Goal: Information Seeking & Learning: Learn about a topic

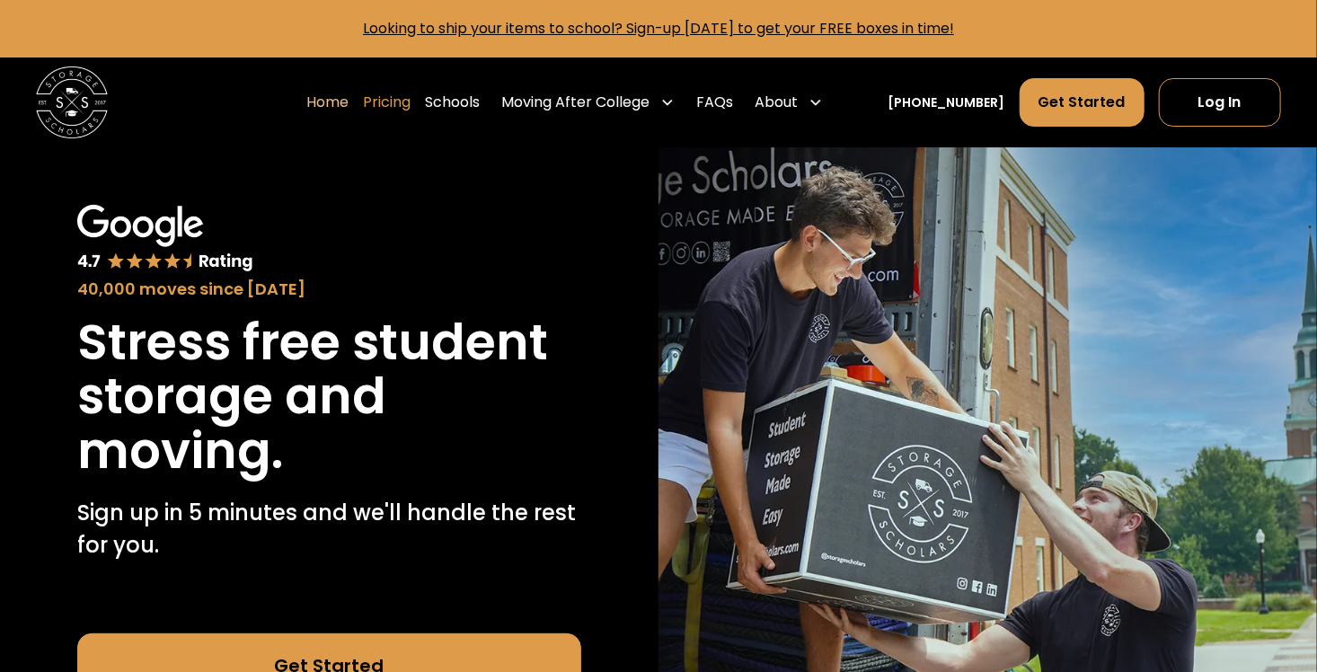
click at [402, 105] on link "Pricing" at bounding box center [387, 102] width 48 height 50
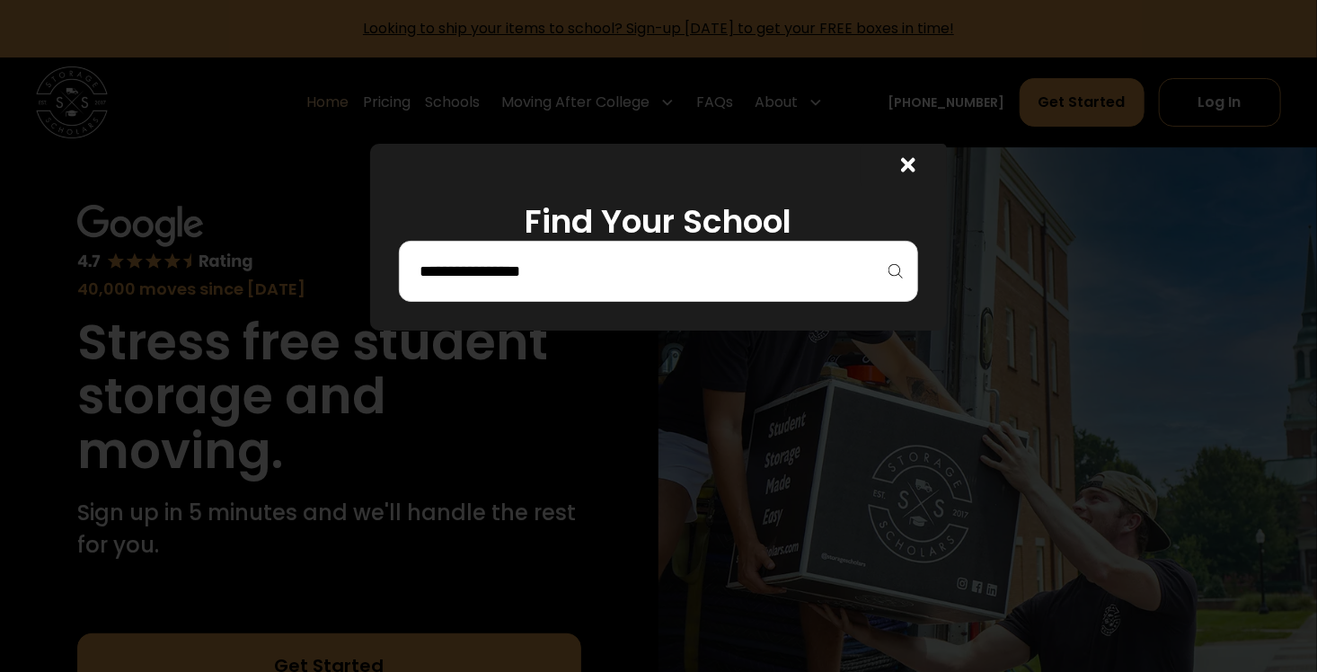
click at [474, 262] on input "search" at bounding box center [658, 271] width 481 height 31
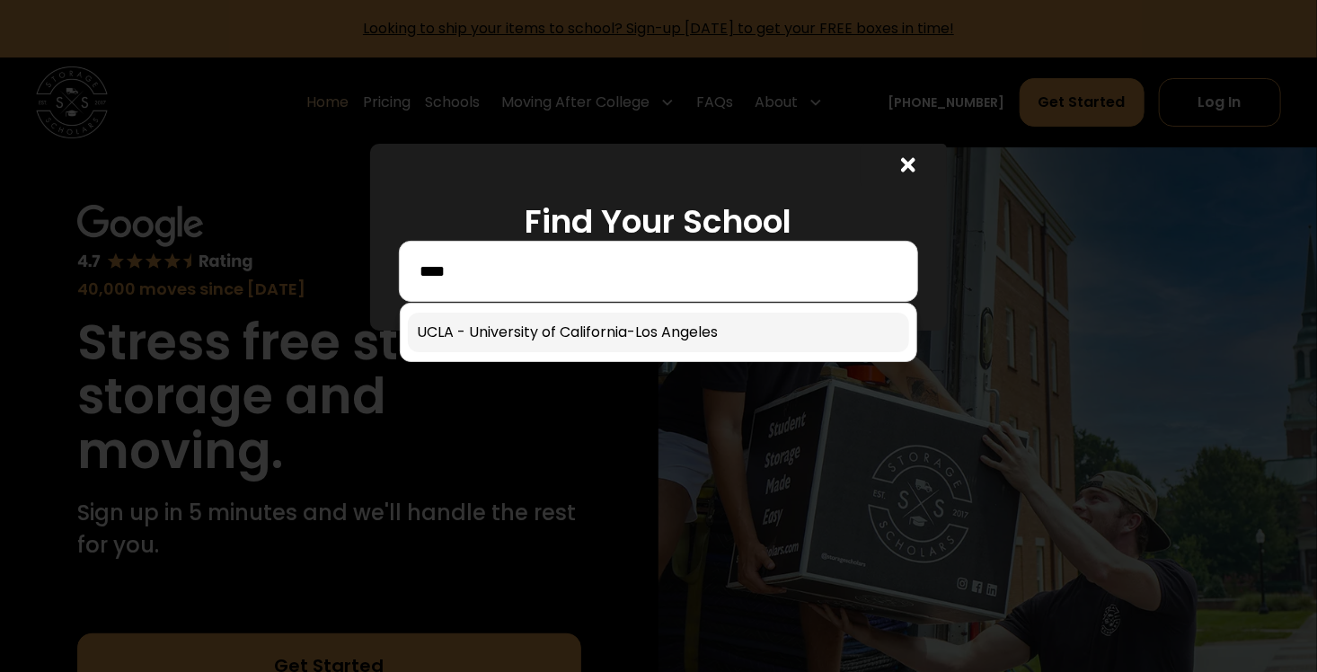
type input "****"
click at [654, 327] on link at bounding box center [658, 333] width 501 height 40
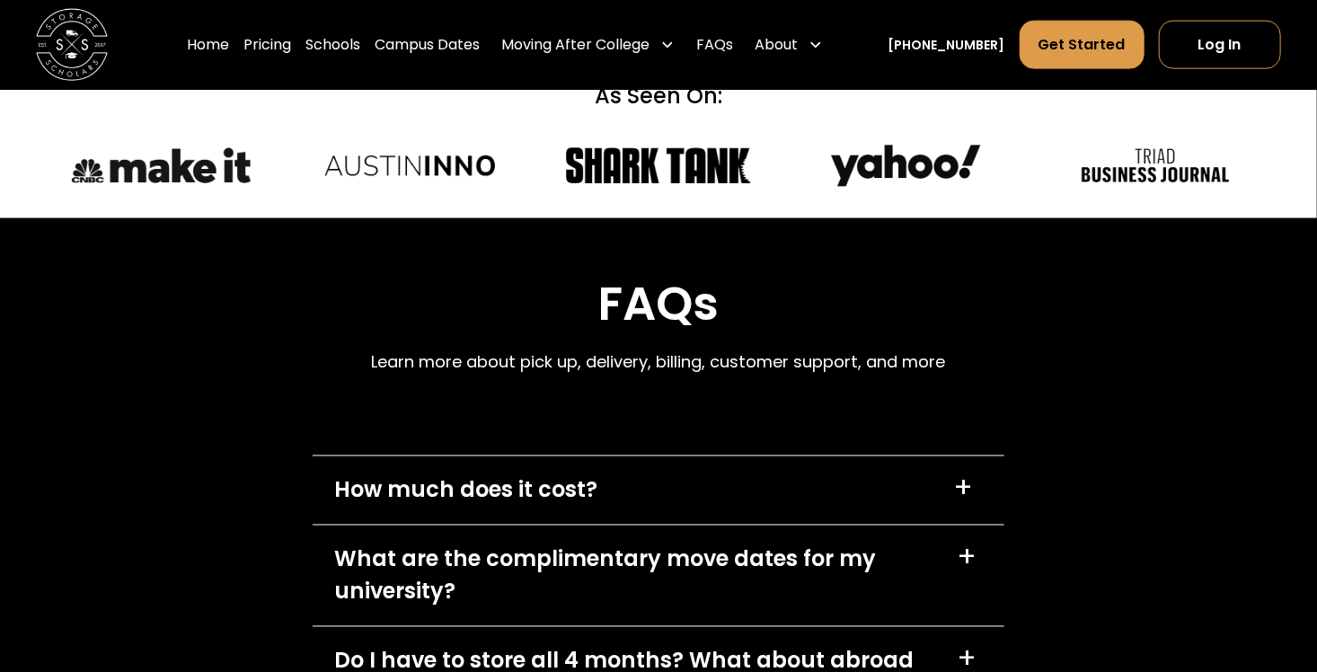
scroll to position [7844, 0]
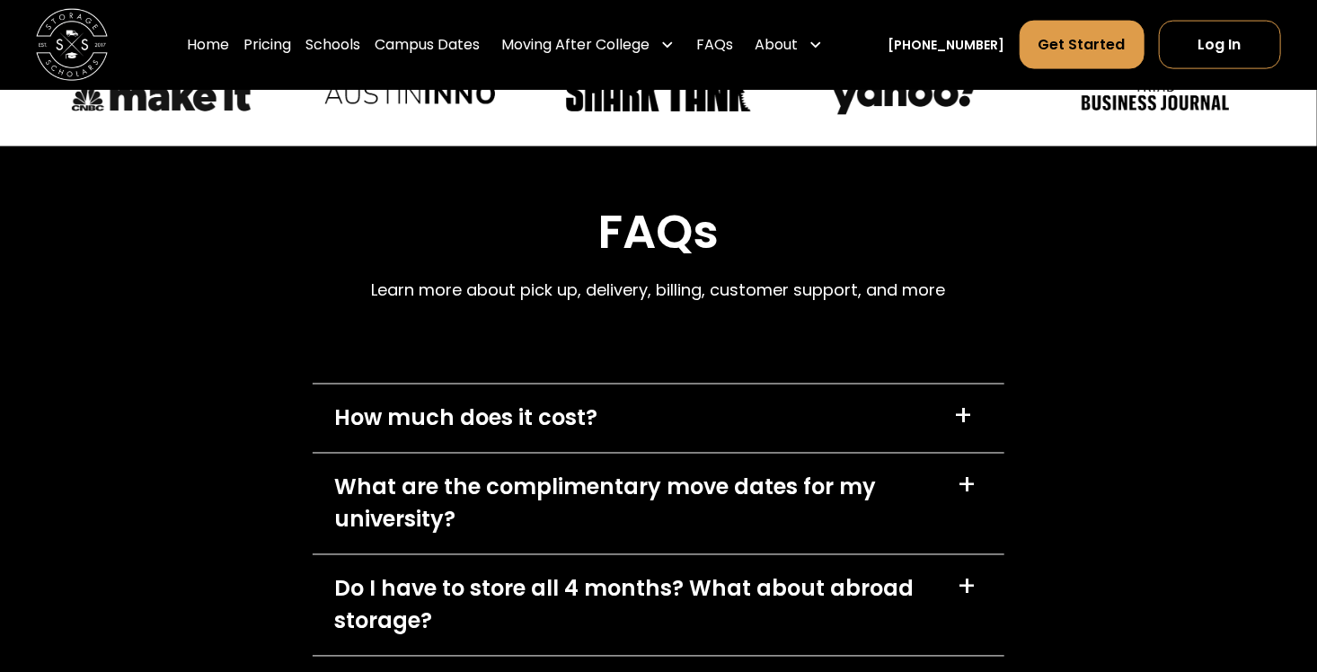
click at [964, 403] on div "+" at bounding box center [964, 417] width 20 height 29
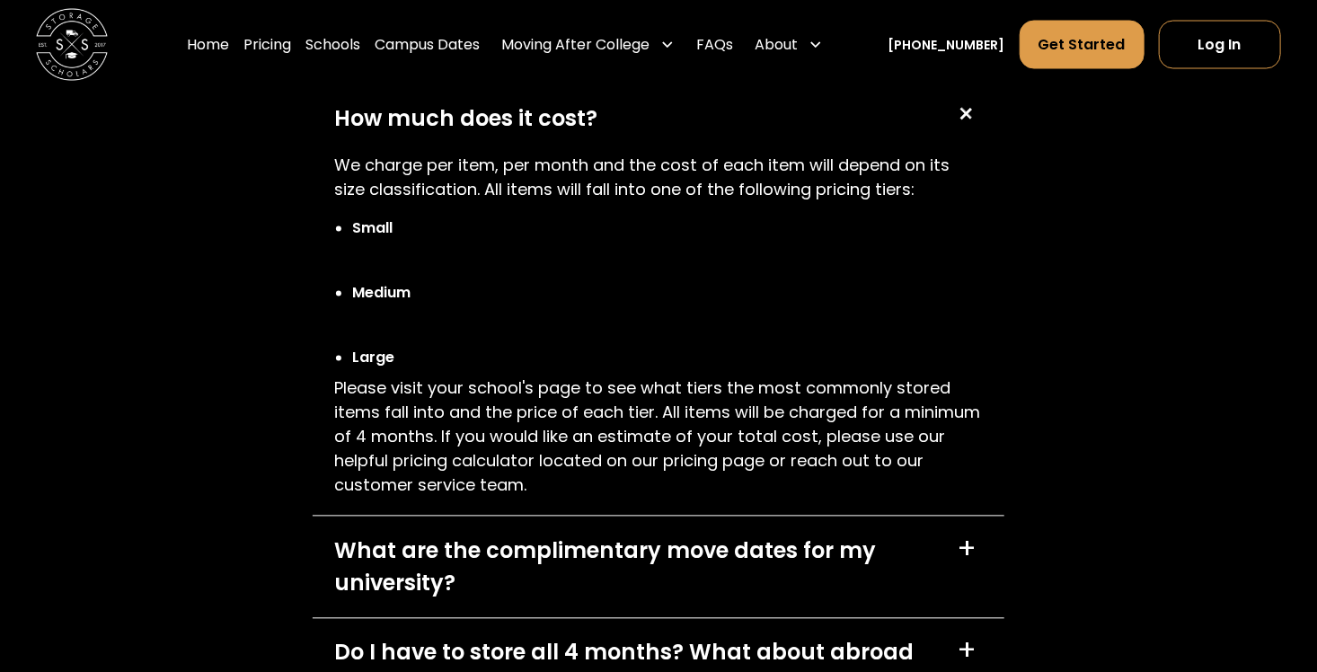
scroll to position [8228, 0]
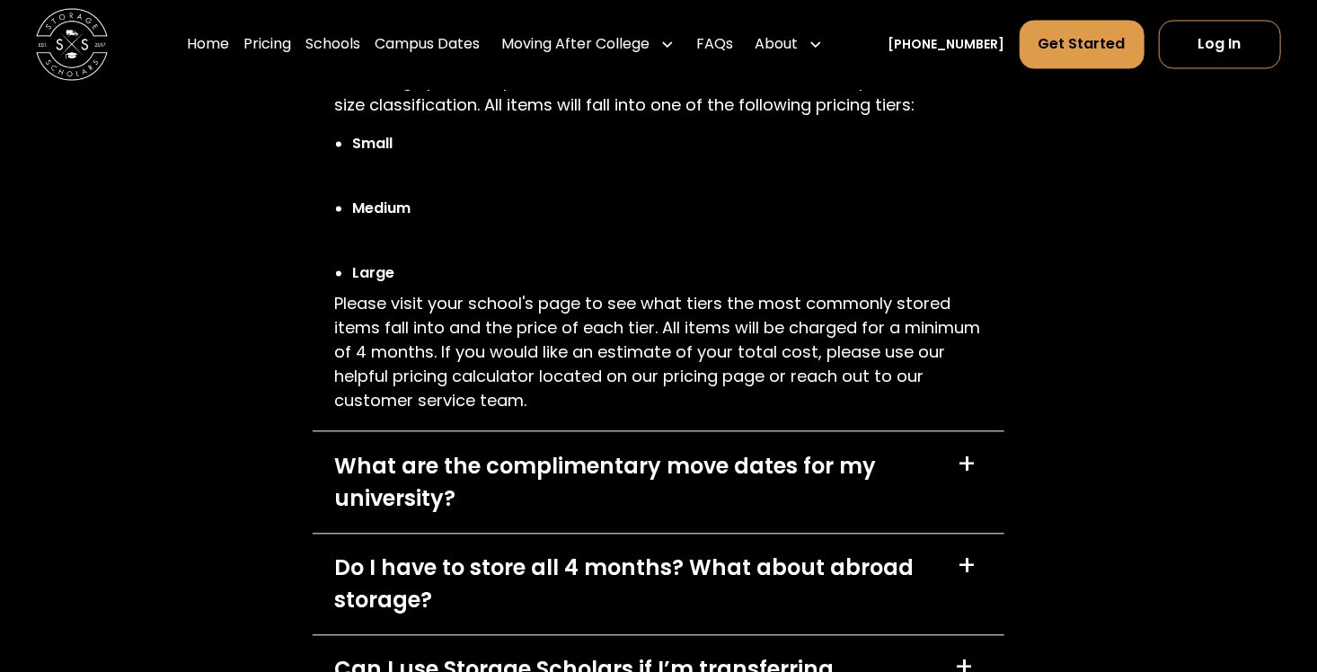
click at [969, 451] on div "+" at bounding box center [967, 465] width 20 height 29
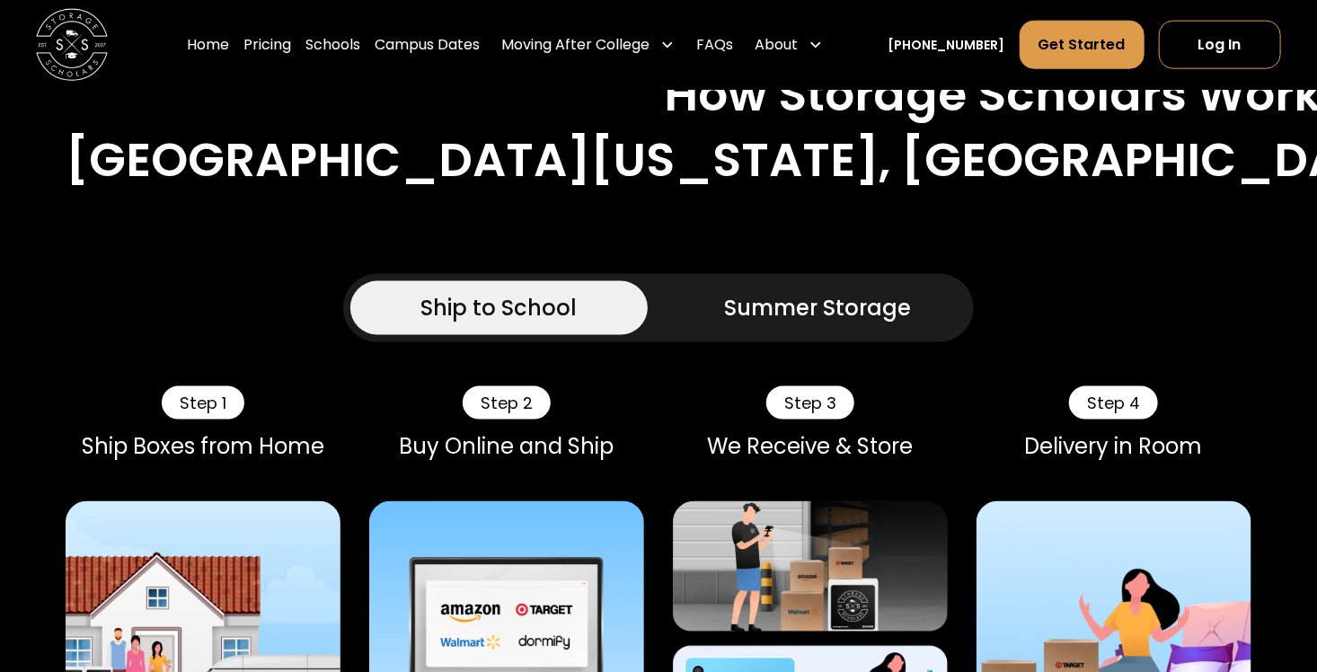
scroll to position [1071, 0]
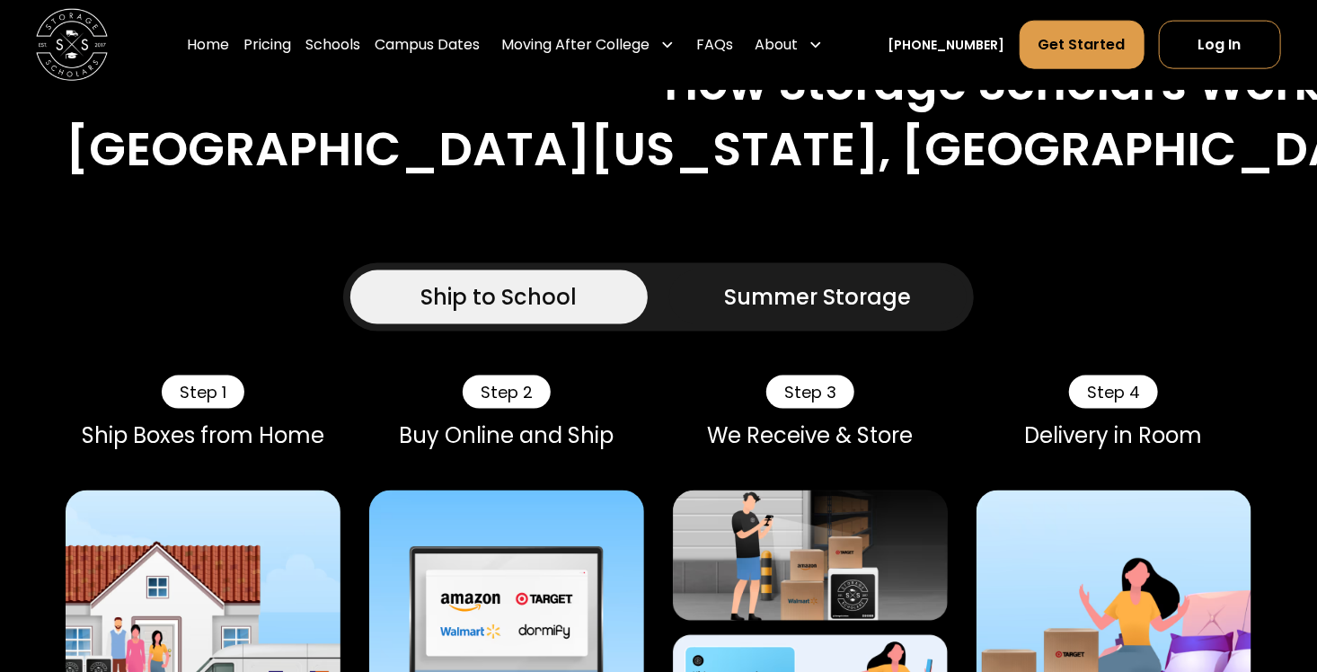
click at [176, 529] on img at bounding box center [203, 628] width 275 height 275
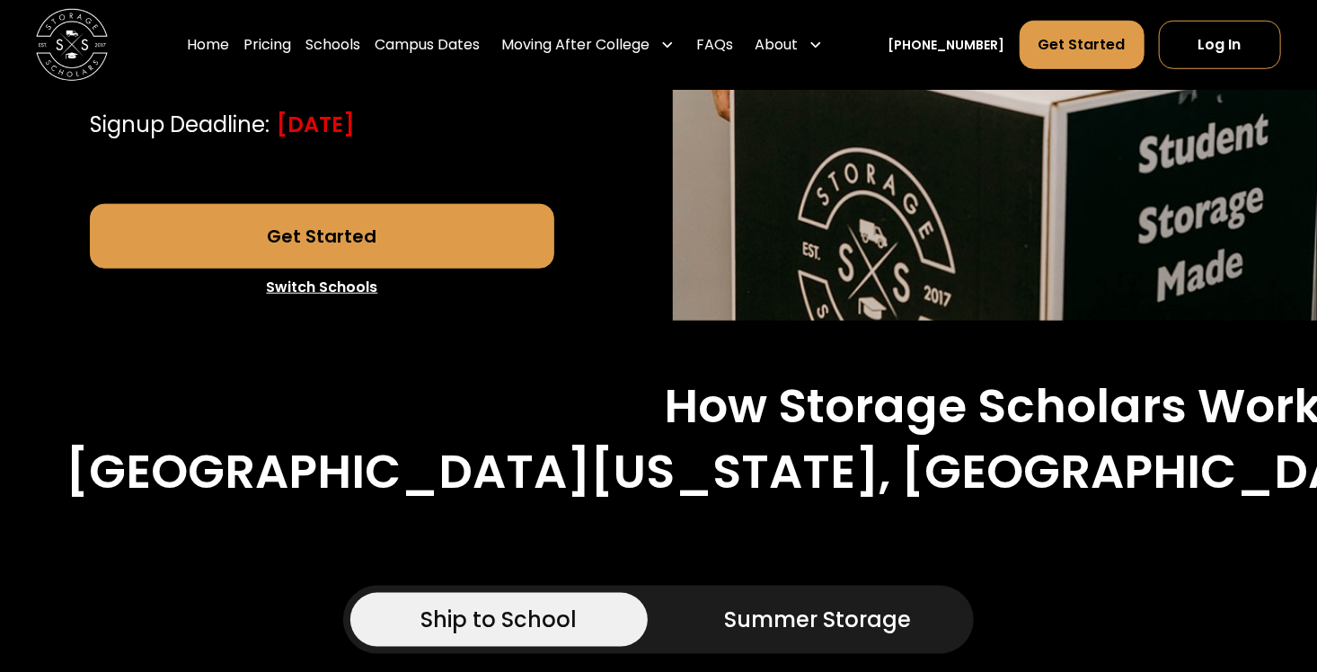
scroll to position [0, 0]
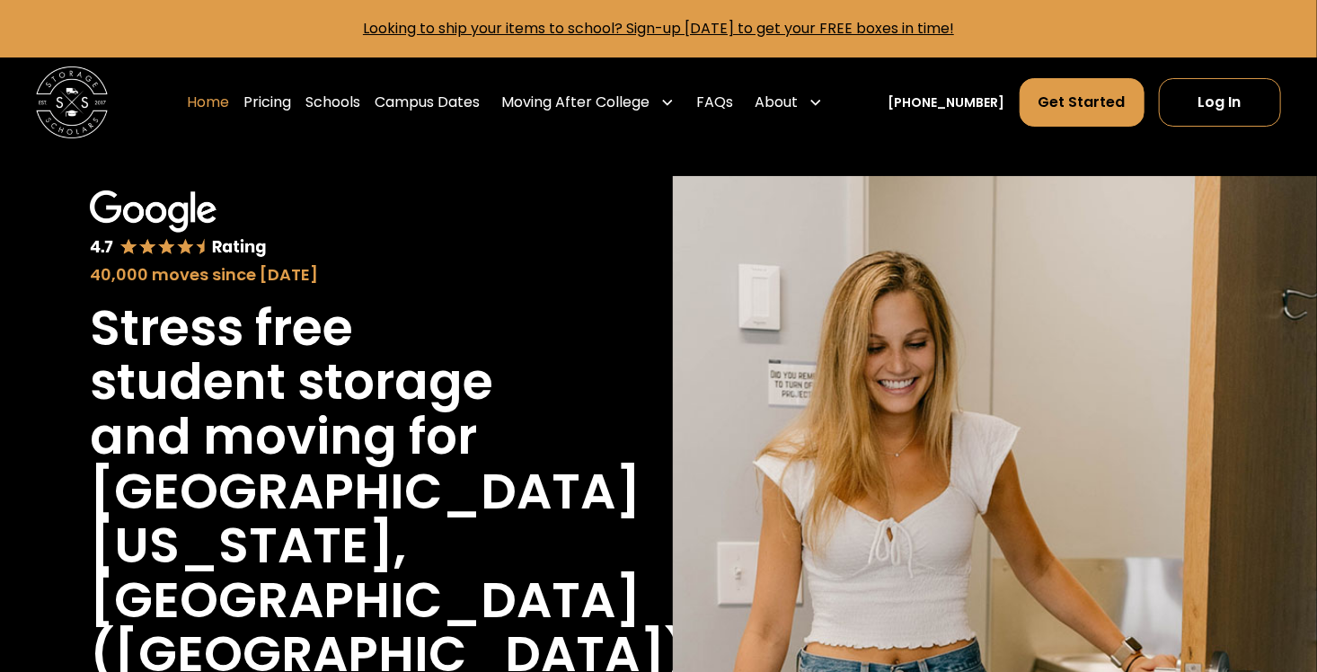
click at [227, 102] on link "Home" at bounding box center [208, 102] width 42 height 50
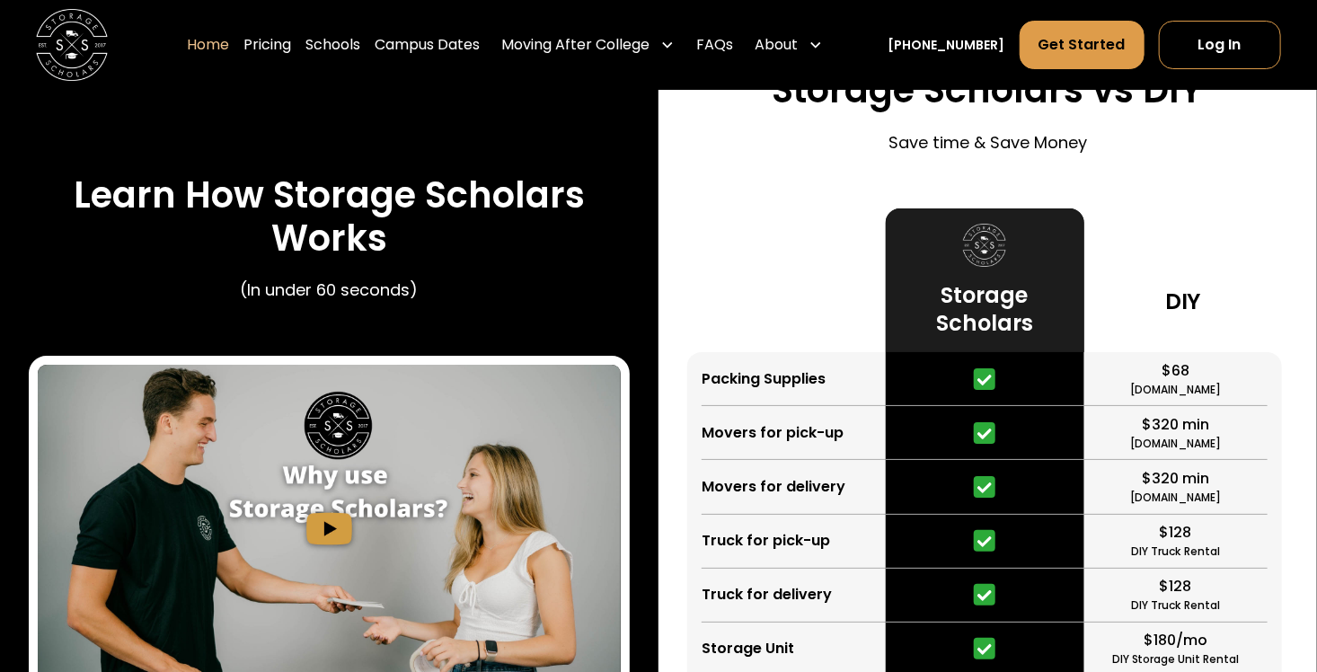
scroll to position [3397, 0]
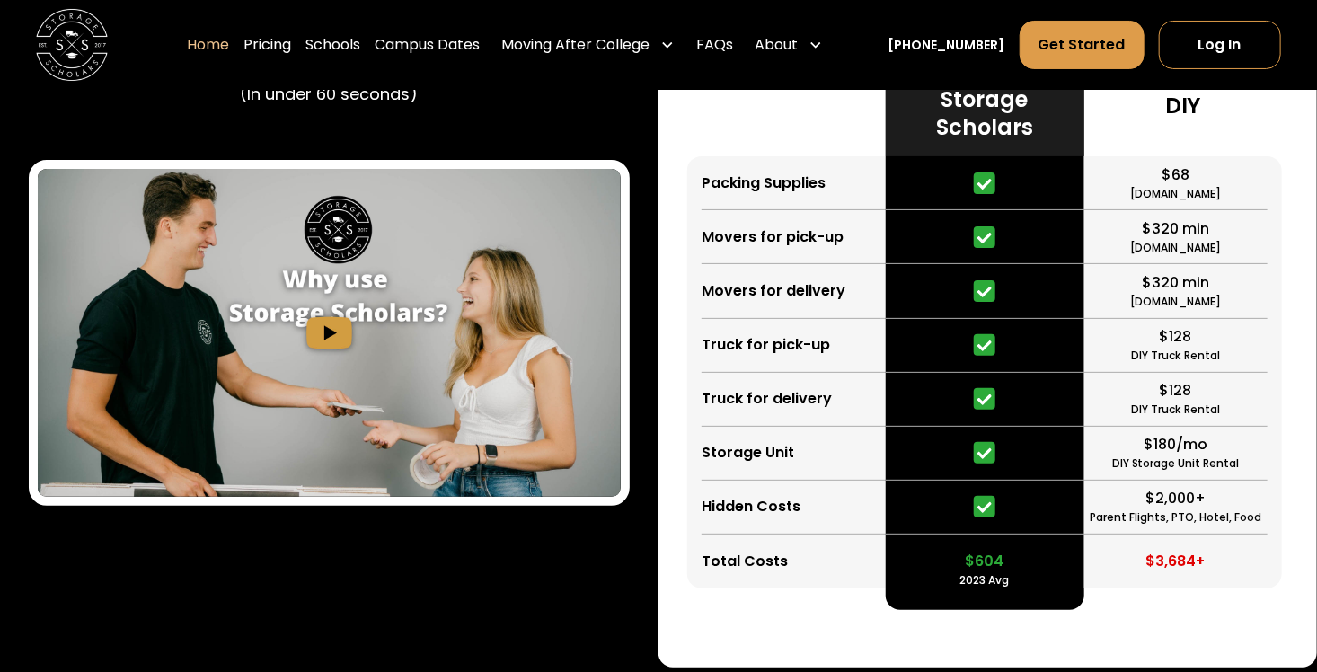
click at [334, 327] on img "open lightbox" at bounding box center [329, 333] width 583 height 328
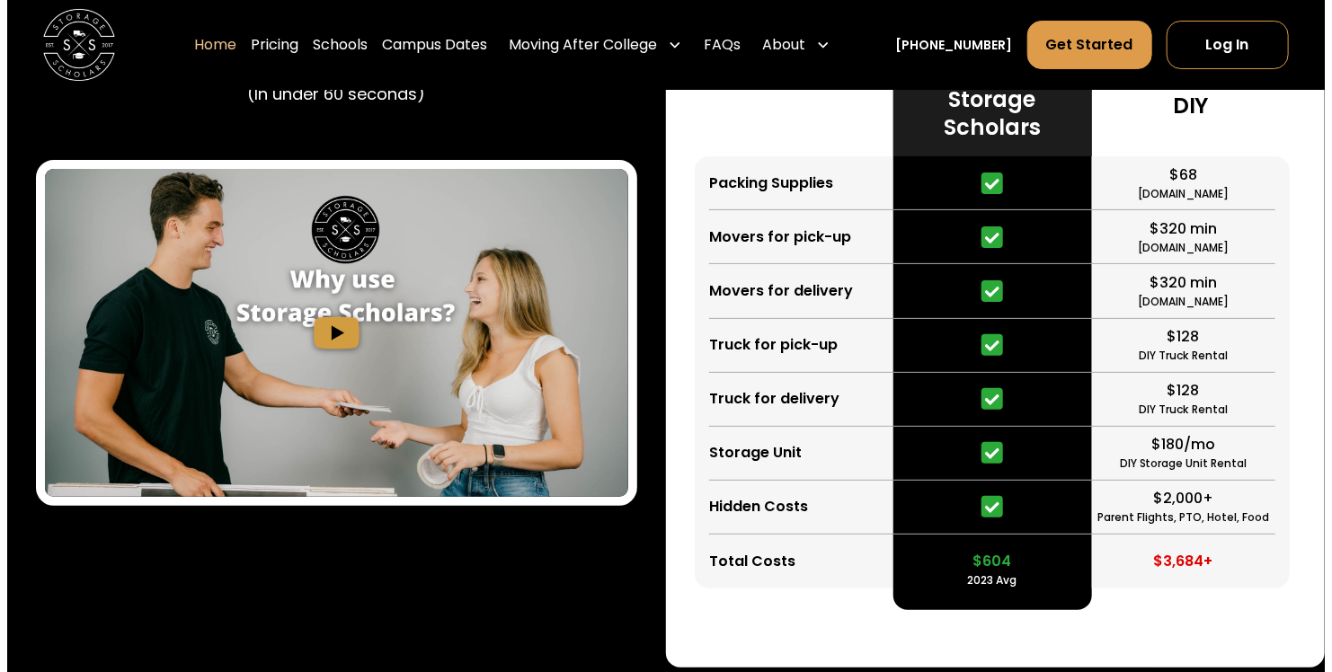
scroll to position [3404, 0]
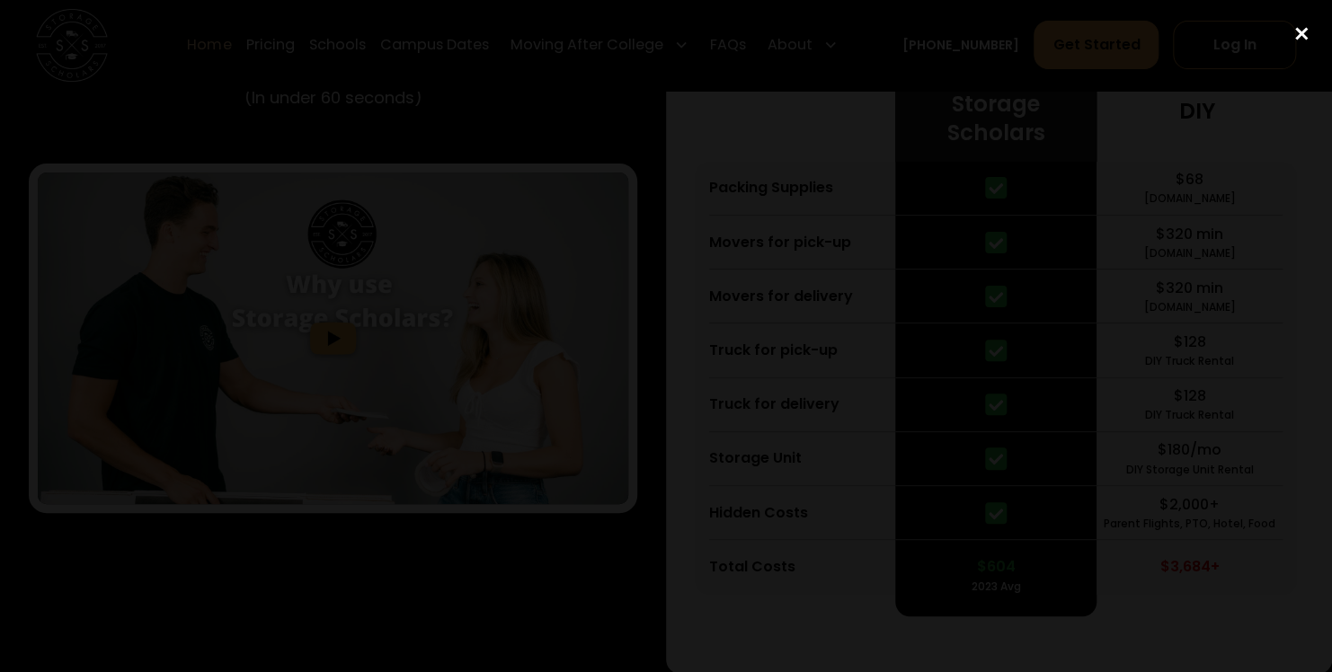
click at [1302, 25] on div "close lightbox" at bounding box center [1301, 33] width 61 height 40
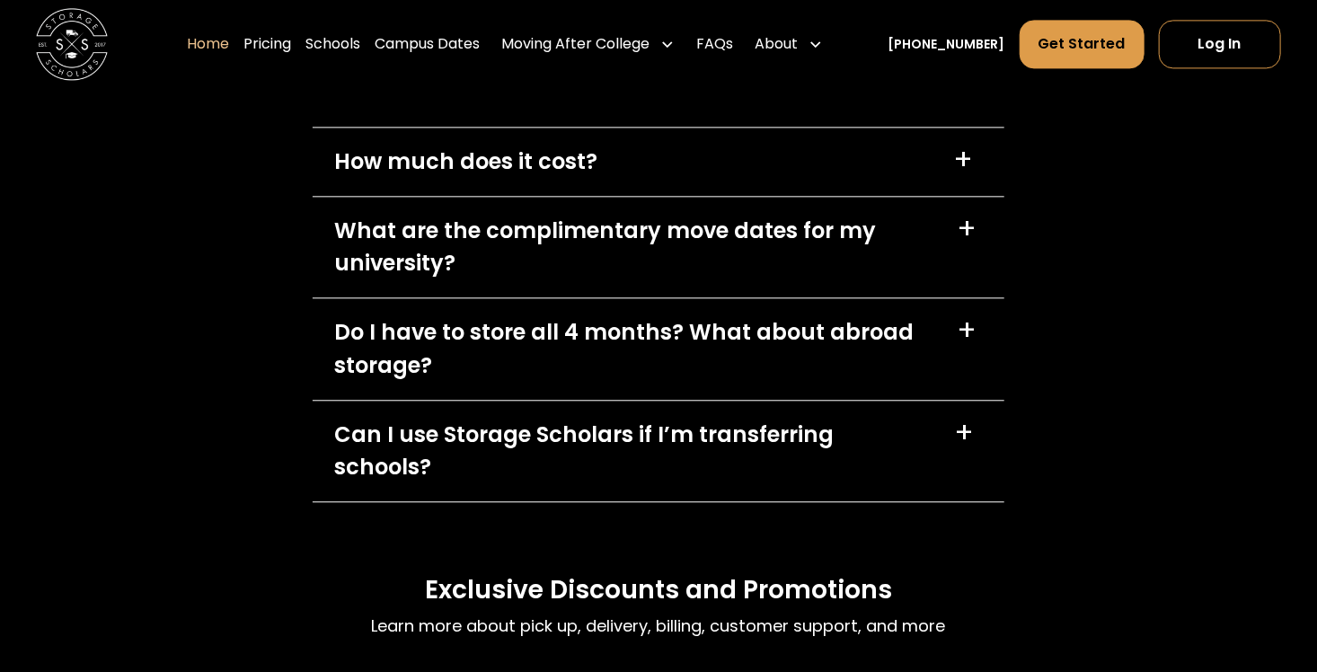
scroll to position [5220, 0]
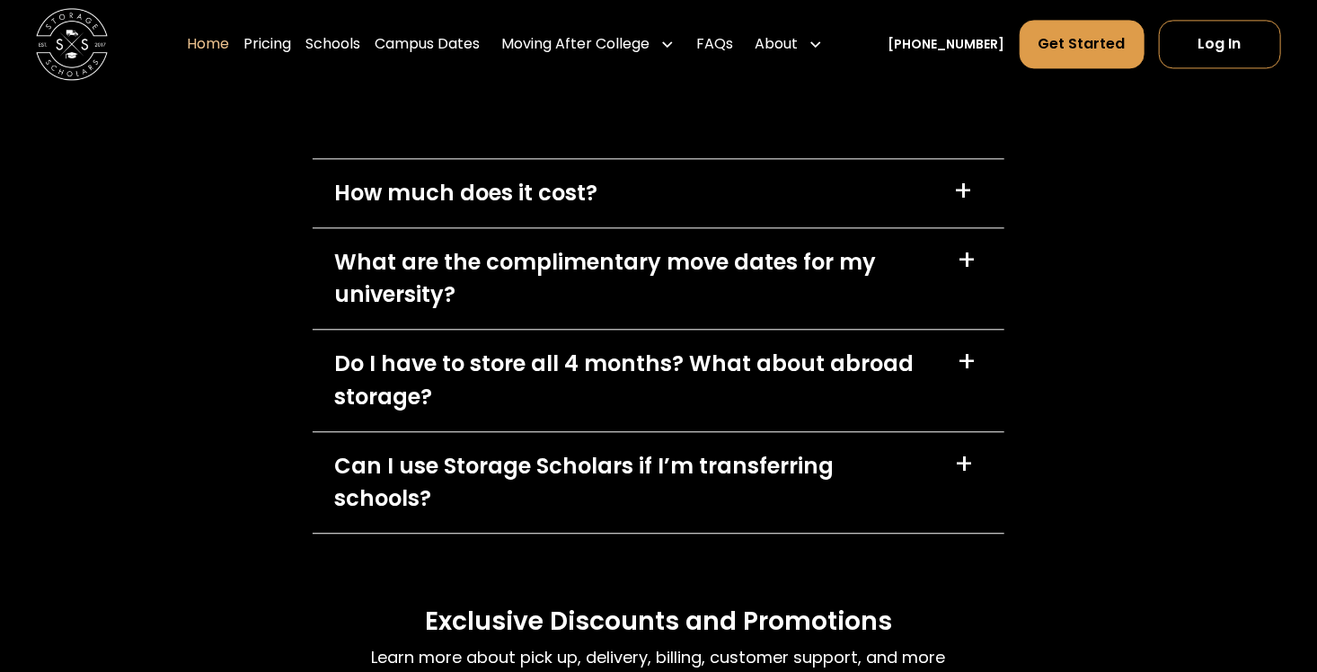
click at [966, 258] on div "+" at bounding box center [967, 260] width 20 height 29
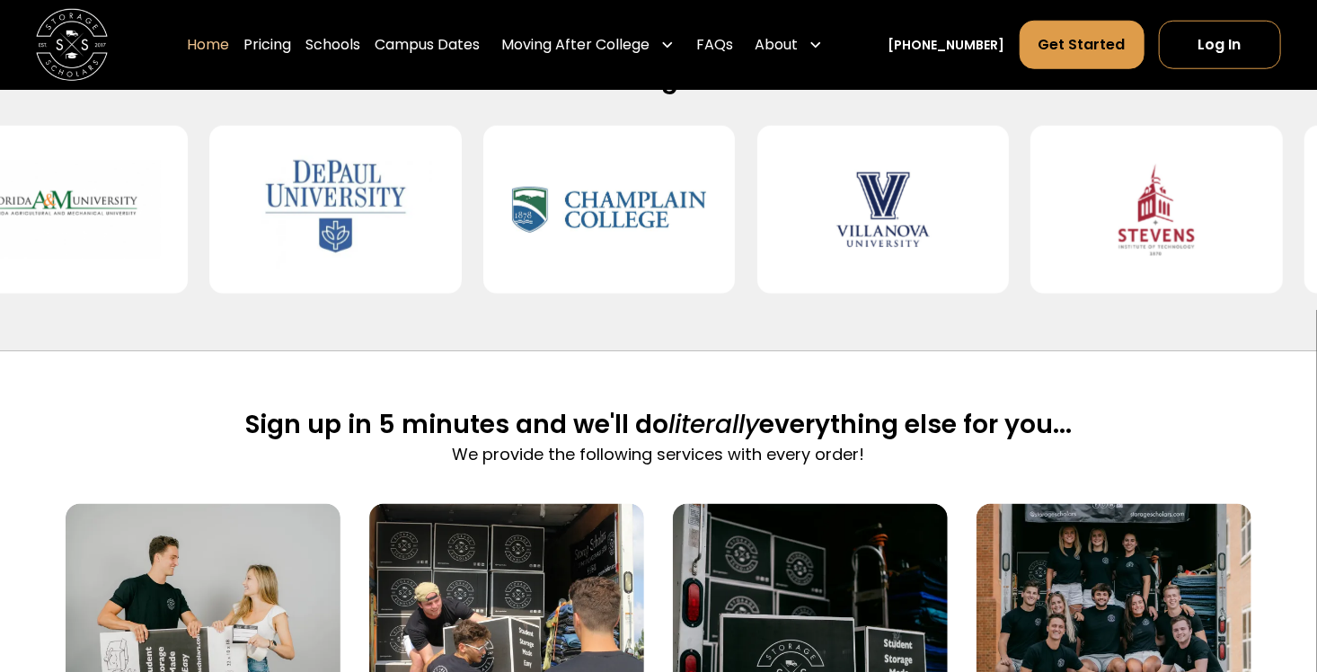
scroll to position [0, 0]
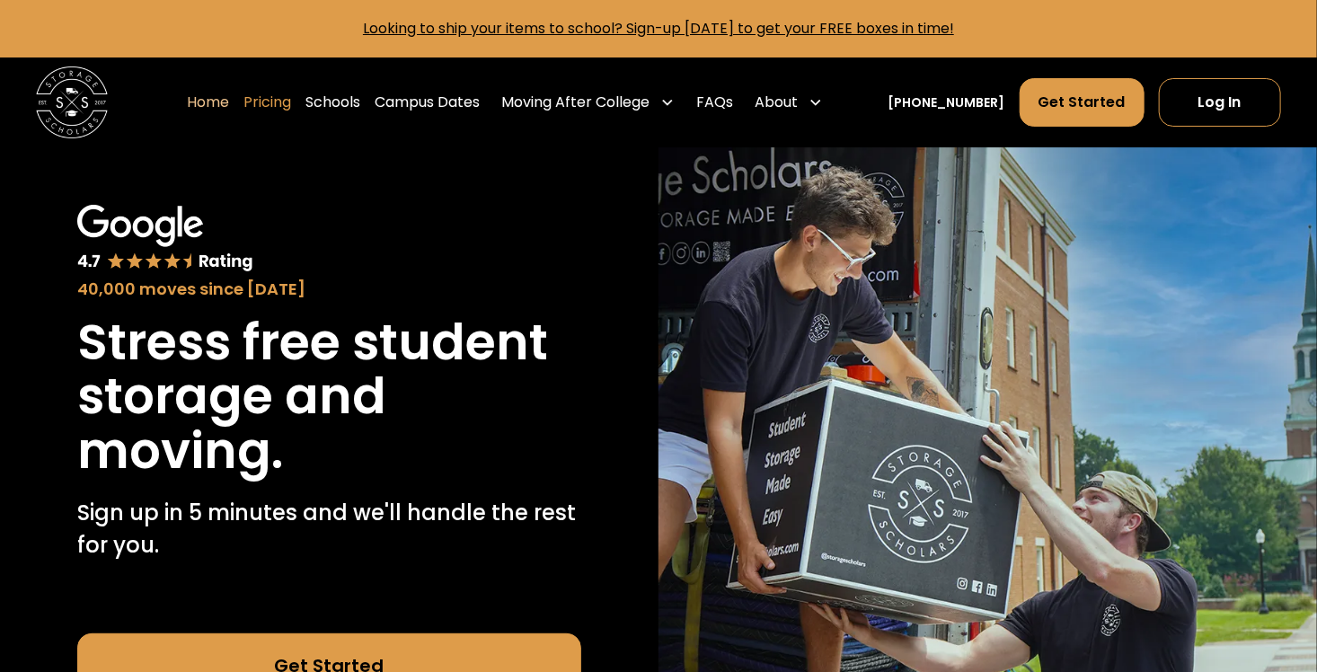
click at [282, 99] on link "Pricing" at bounding box center [268, 102] width 48 height 50
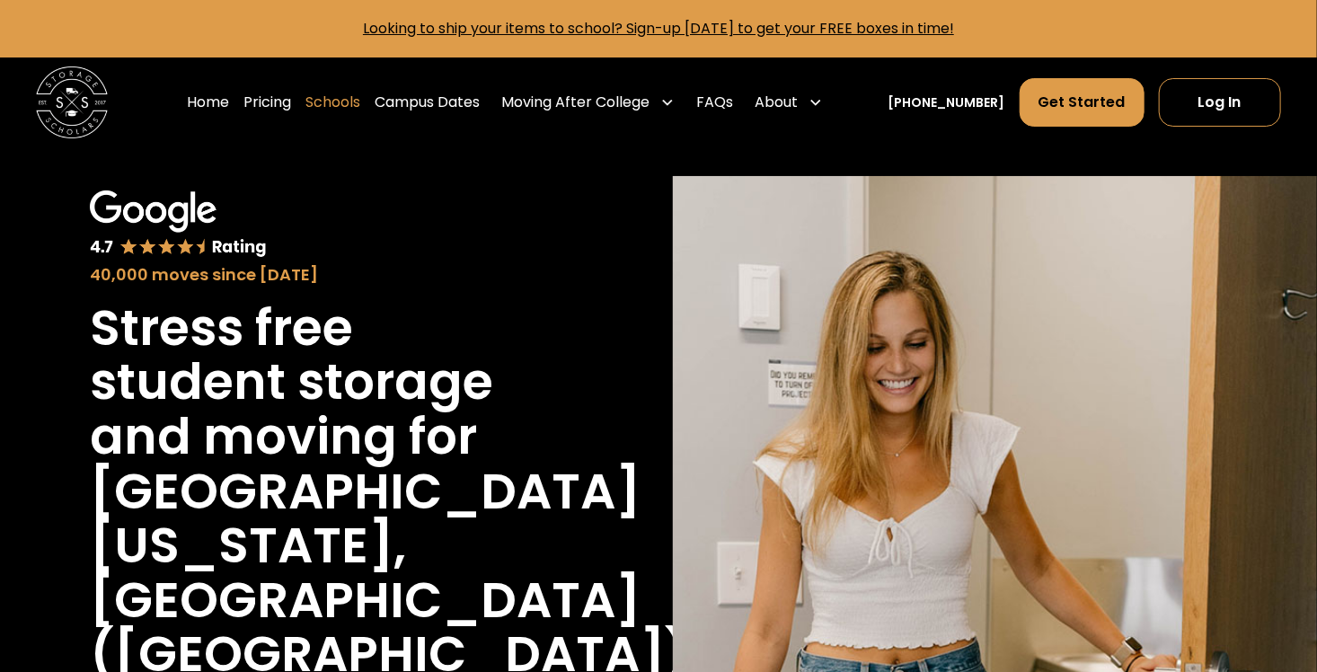
click at [350, 101] on link "Schools" at bounding box center [333, 102] width 55 height 50
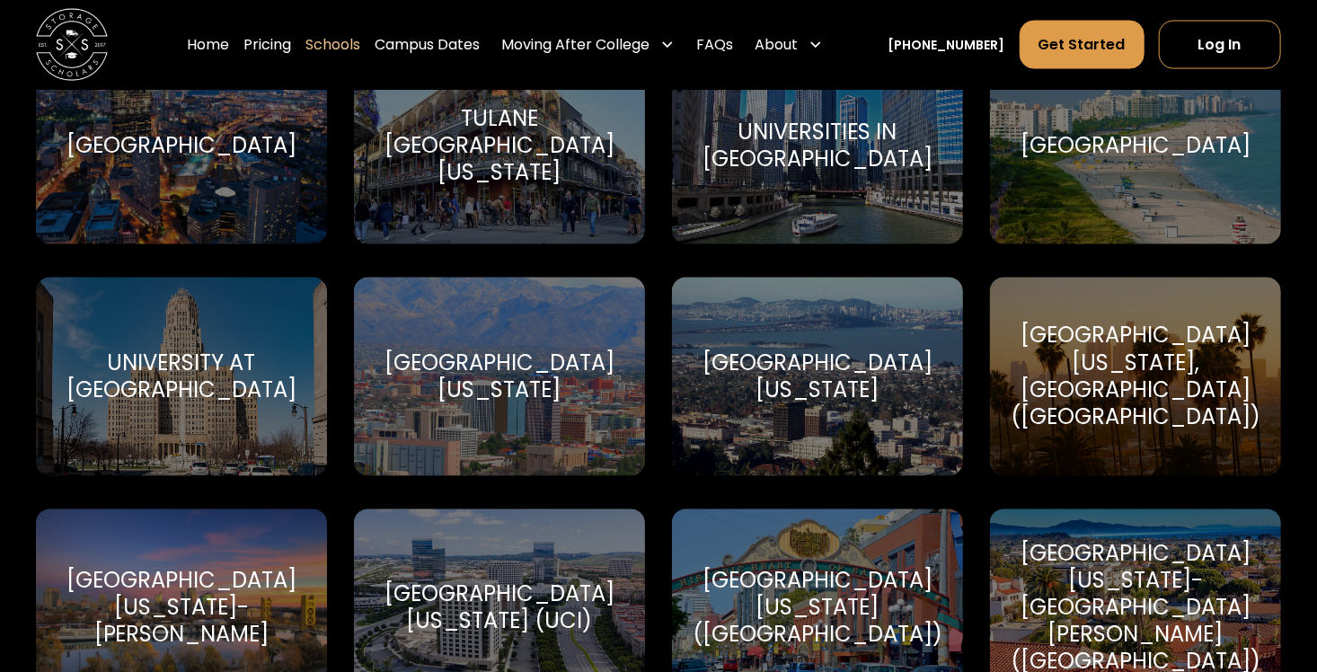
scroll to position [8056, 0]
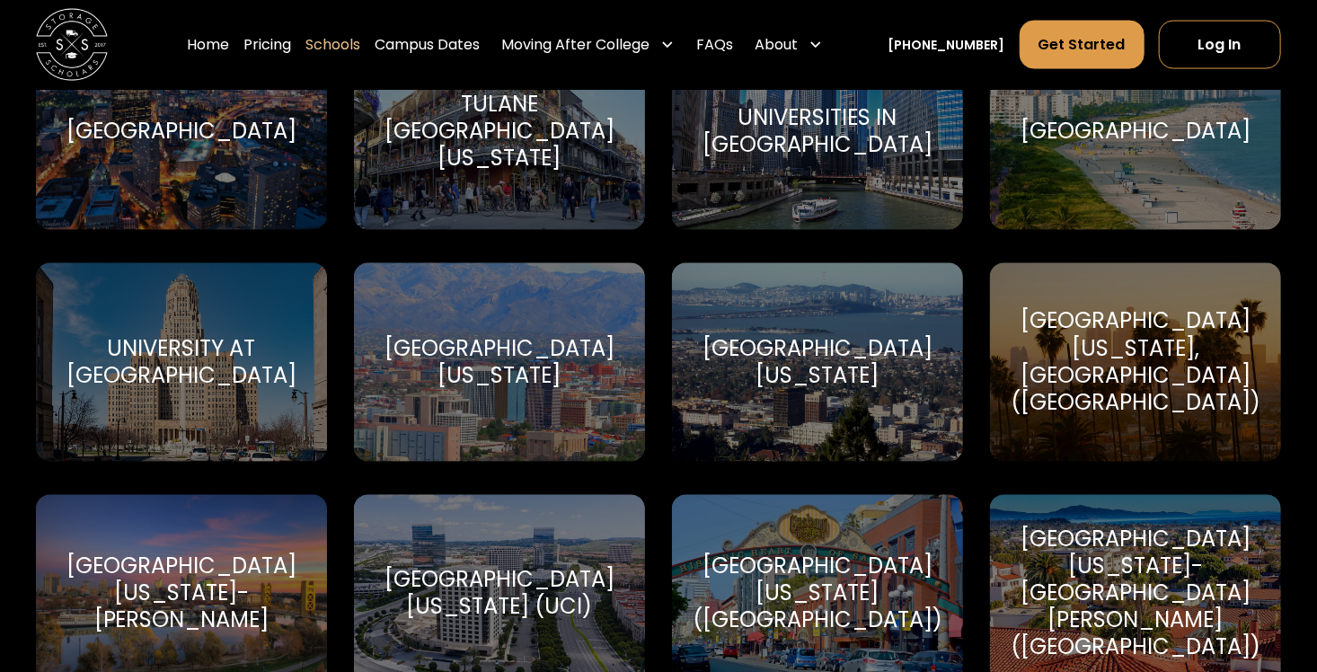
click at [1154, 377] on div "University of California, Los Angeles (UCLA)" at bounding box center [1136, 362] width 250 height 108
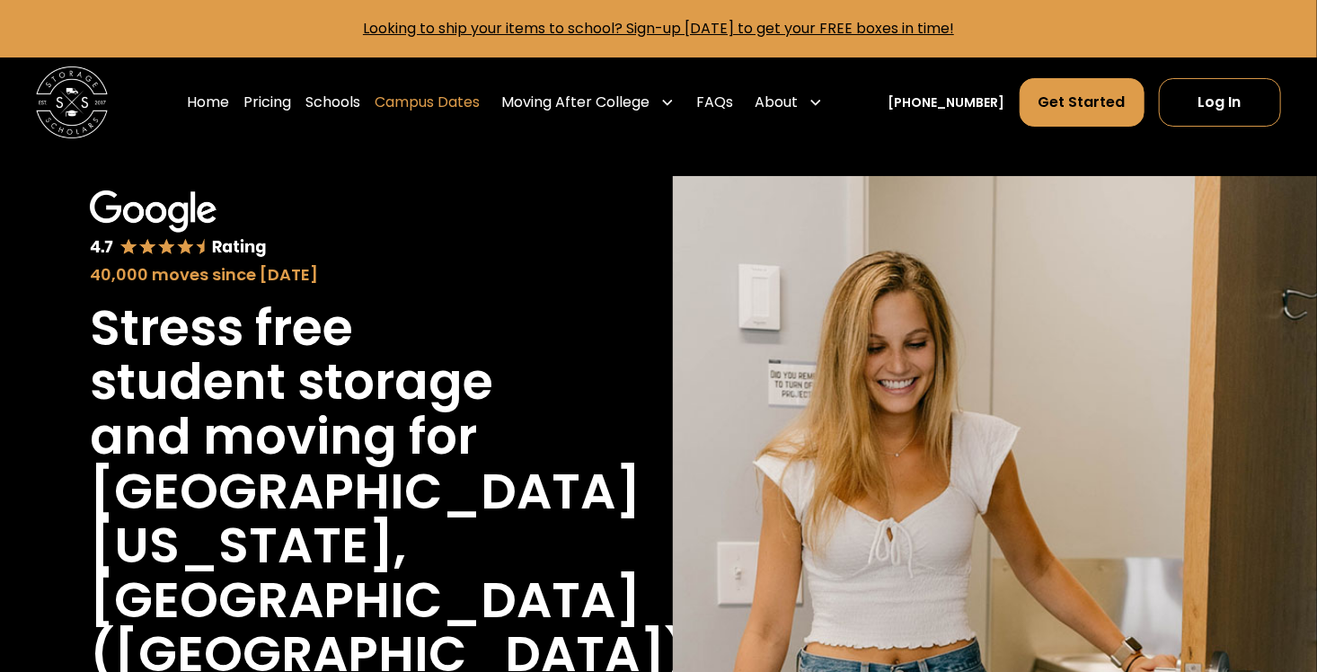
click at [433, 102] on link "Campus Dates" at bounding box center [427, 102] width 105 height 50
click at [733, 99] on link "FAQs" at bounding box center [714, 102] width 37 height 50
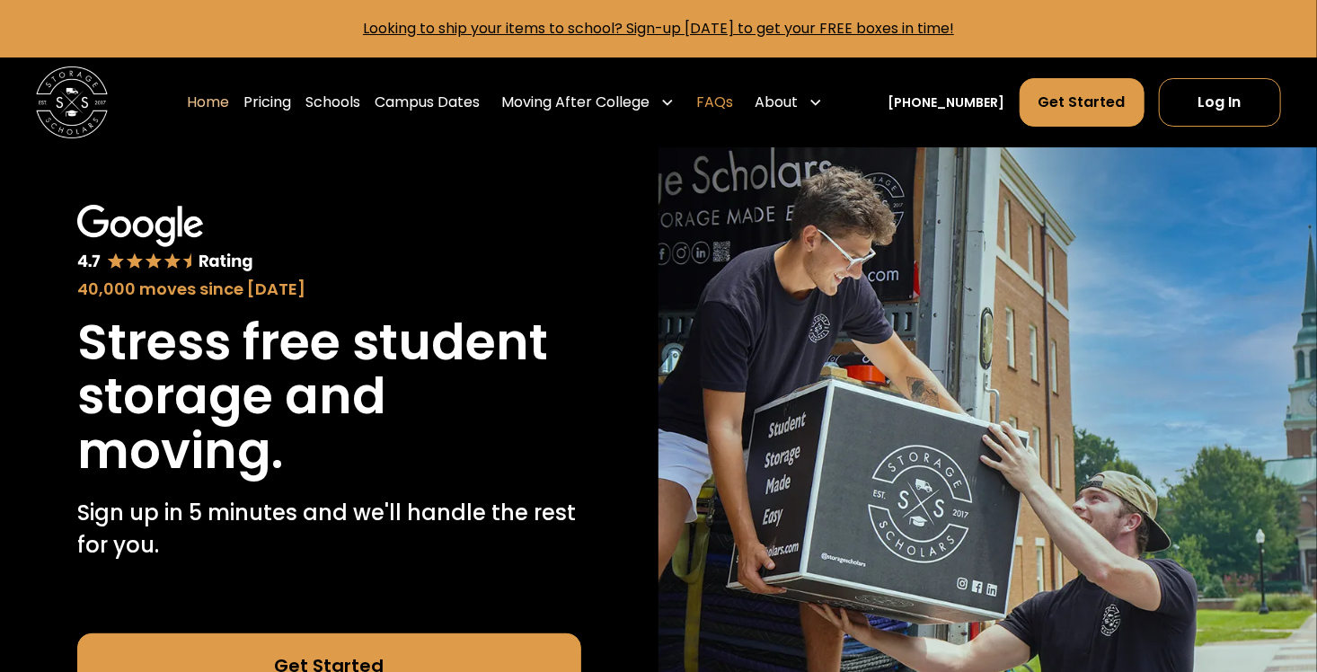
click at [733, 102] on link "FAQs" at bounding box center [714, 102] width 37 height 50
